Goal: Book appointment/travel/reservation

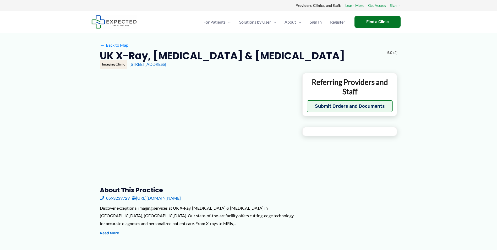
type input "**********"
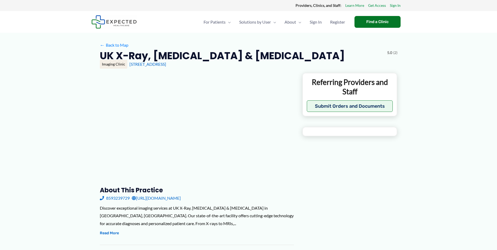
type input "**********"
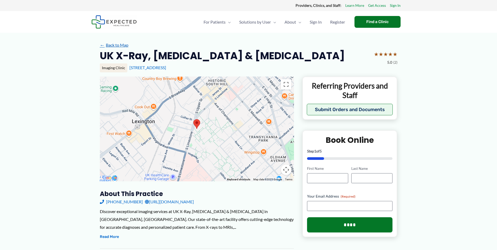
click at [101, 43] on span "←" at bounding box center [102, 44] width 5 height 5
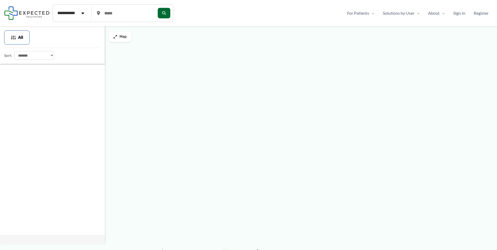
type input "*****"
